Goal: Task Accomplishment & Management: Use online tool/utility

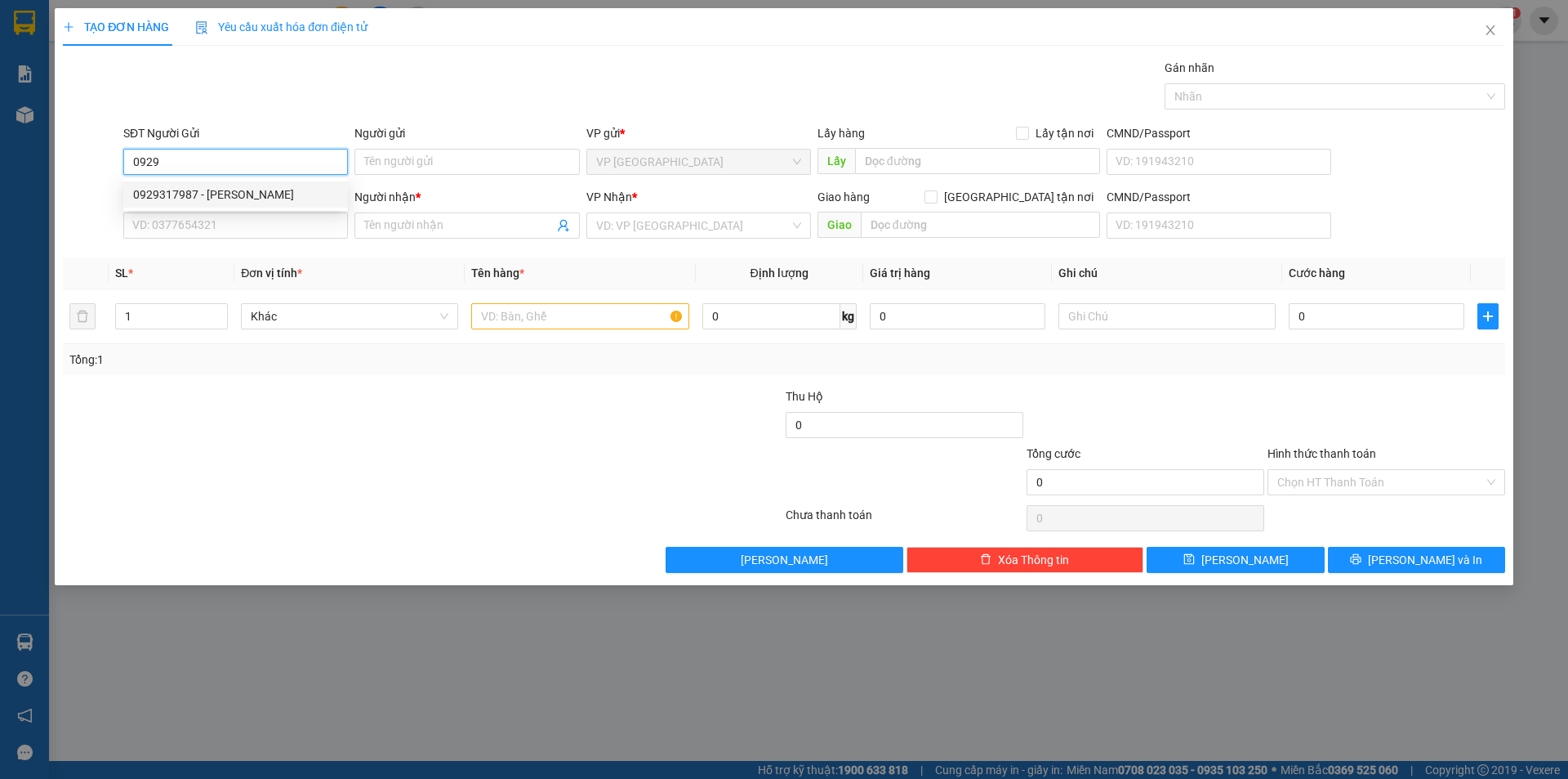
click at [232, 194] on div "0929317987 - [PERSON_NAME]" at bounding box center [236, 195] width 205 height 18
type input "0929317987"
type input "[PERSON_NAME]"
type input "0876656666"
type input "Hoàng"
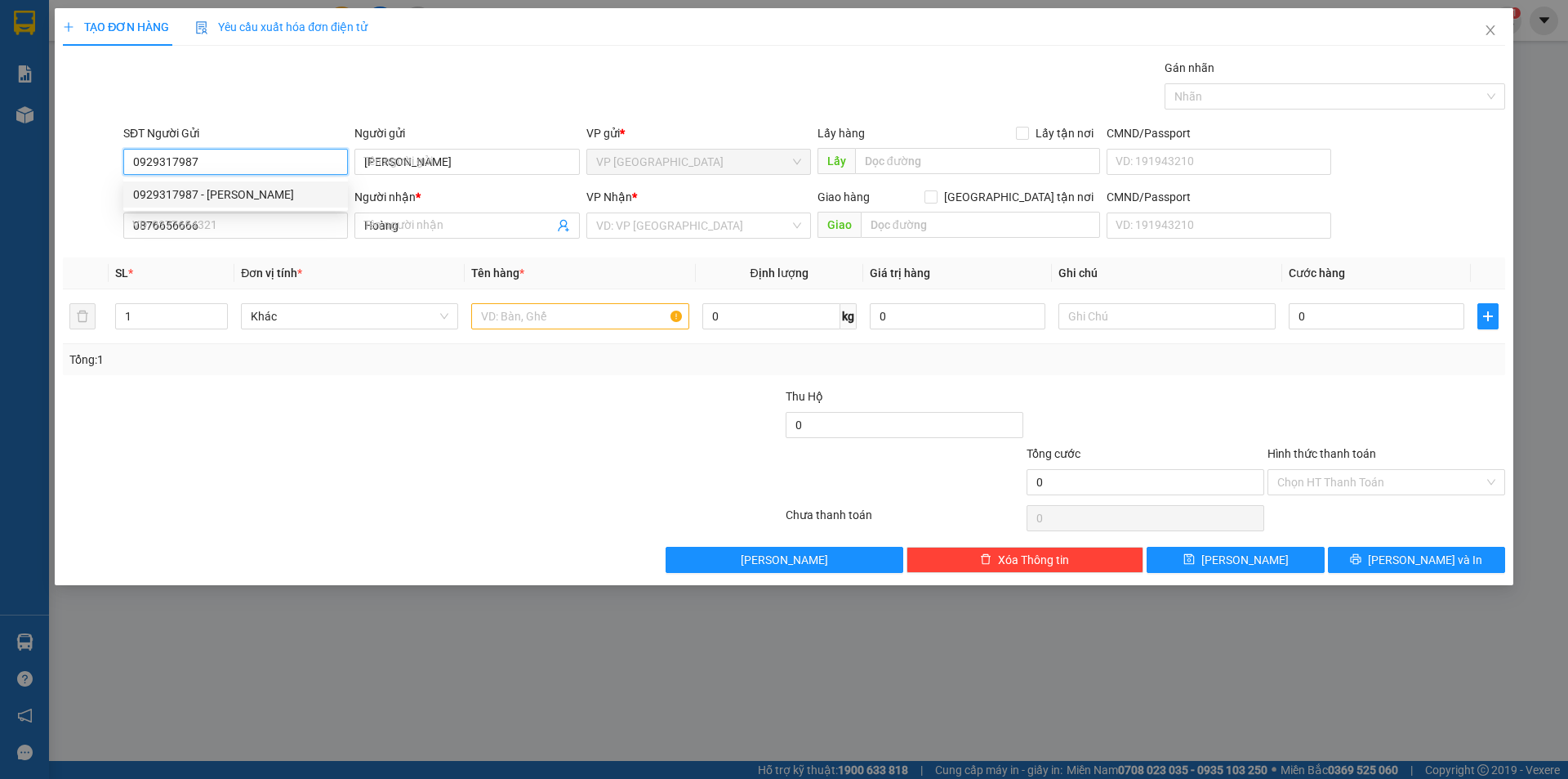
type input "30.000"
type input "0929317987"
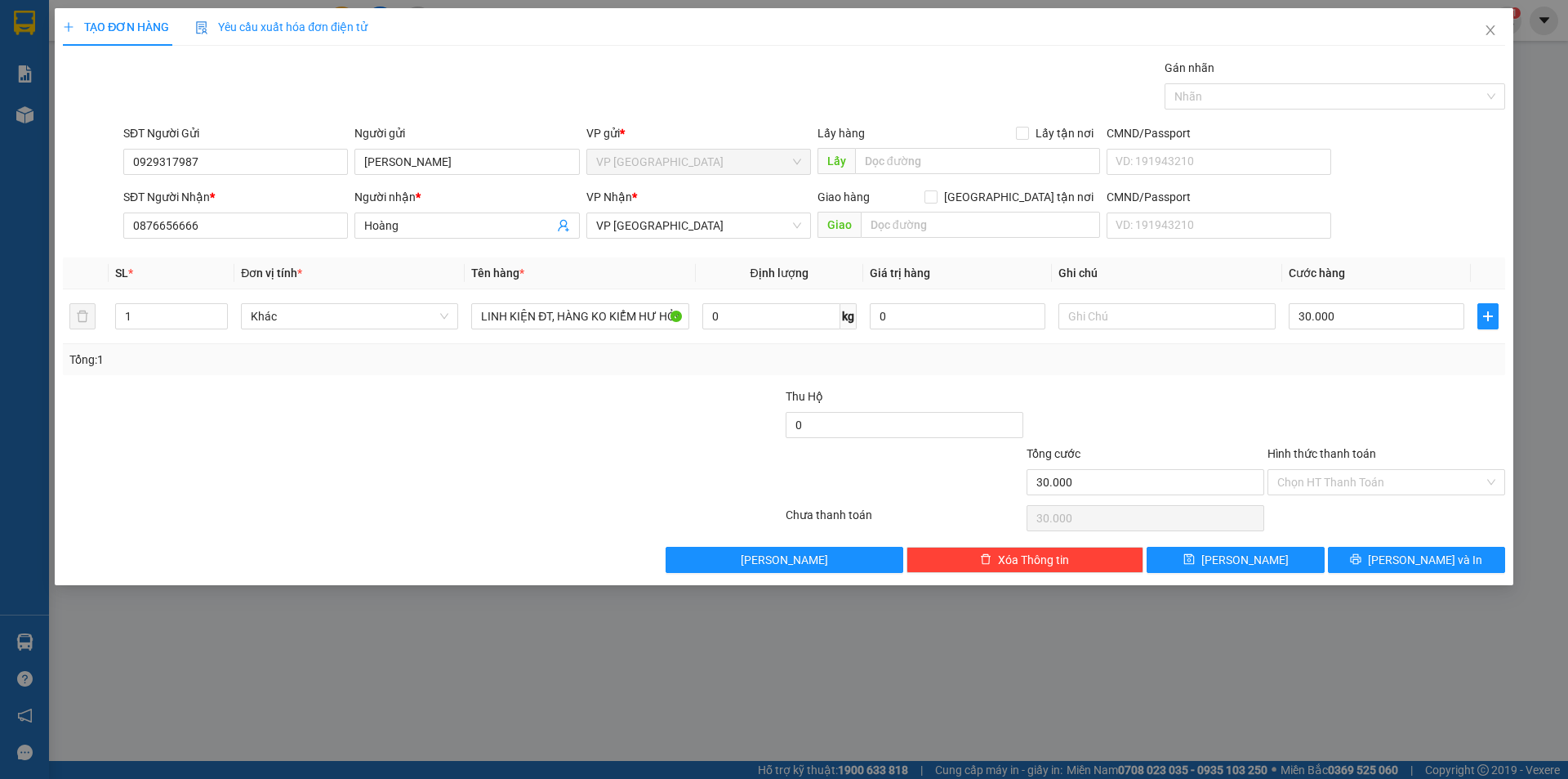
click at [1238, 406] on div at bounding box center [1145, 416] width 241 height 58
click at [1397, 555] on button "[PERSON_NAME] và In" at bounding box center [1417, 560] width 177 height 26
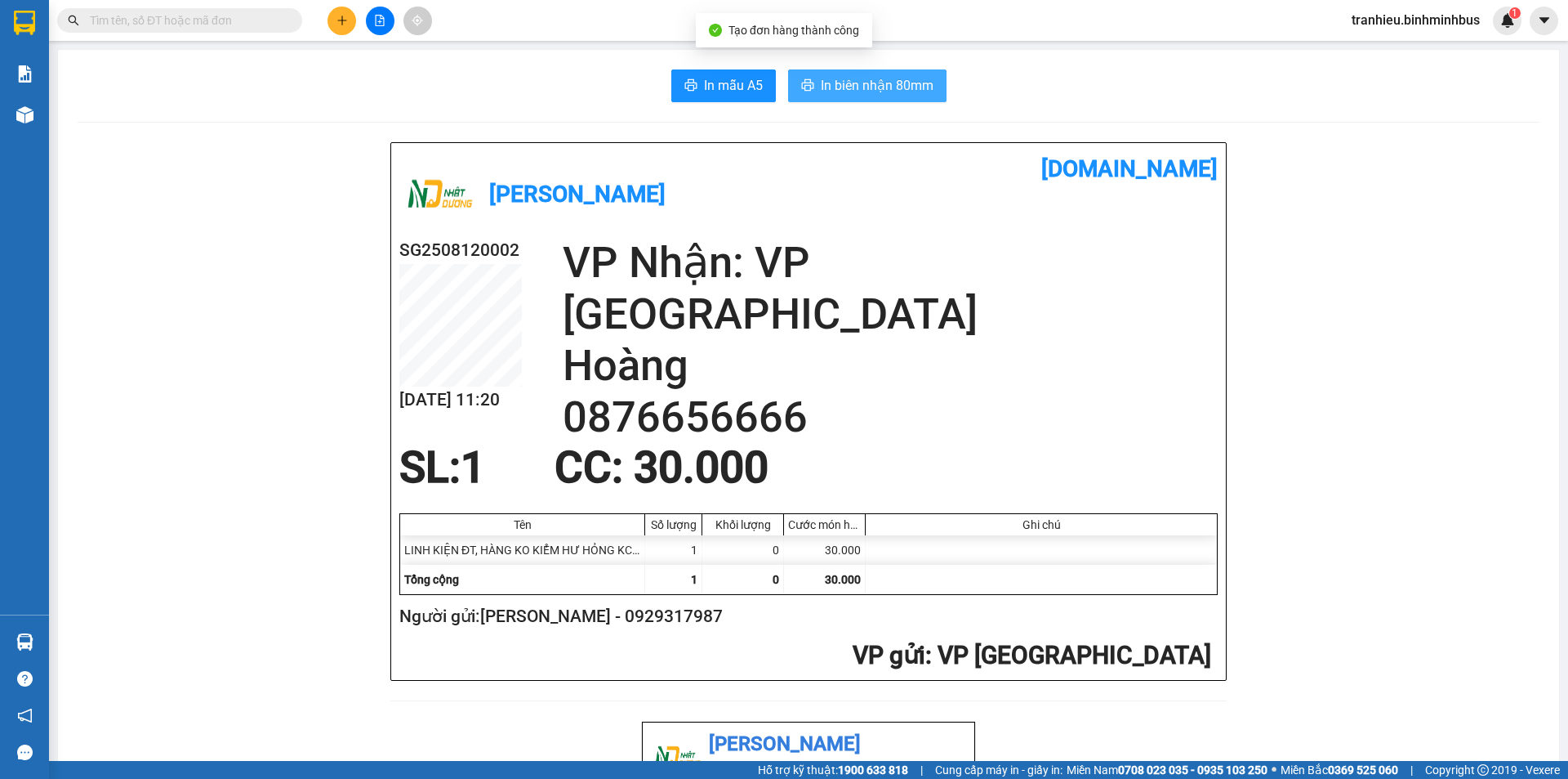
click at [871, 94] on span "In biên nhận 80mm" at bounding box center [876, 85] width 113 height 21
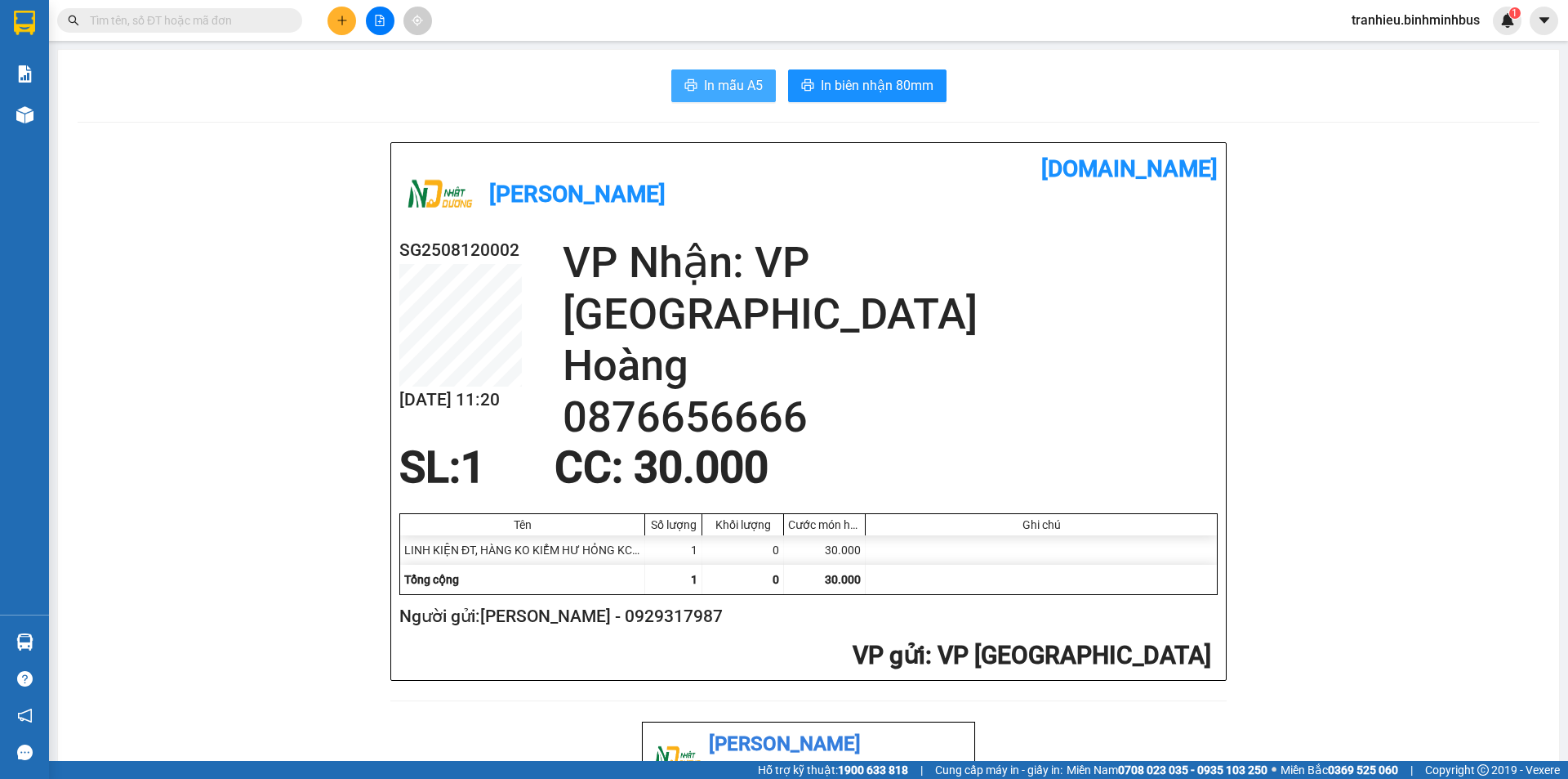
click at [714, 91] on span "In mẫu A5" at bounding box center [733, 85] width 59 height 21
